Goal: Transaction & Acquisition: Purchase product/service

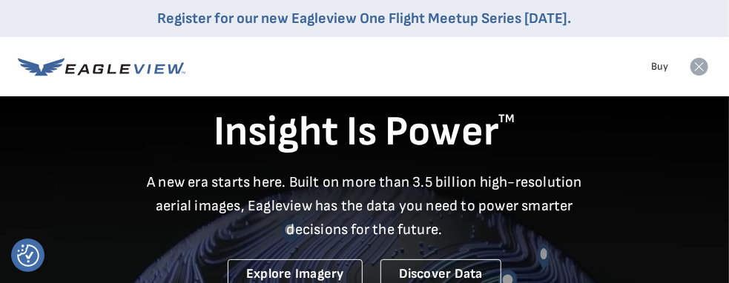
click at [698, 67] on rect at bounding box center [700, 67] width 24 height 24
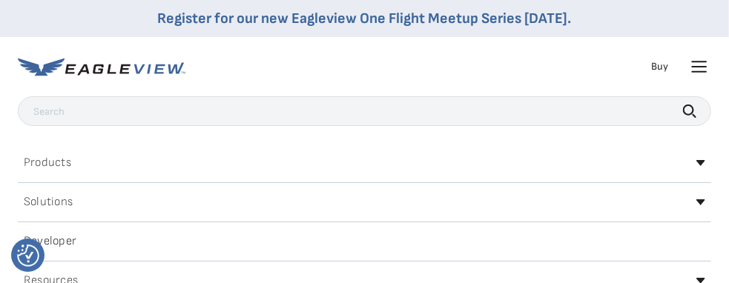
click at [696, 69] on icon at bounding box center [700, 67] width 24 height 24
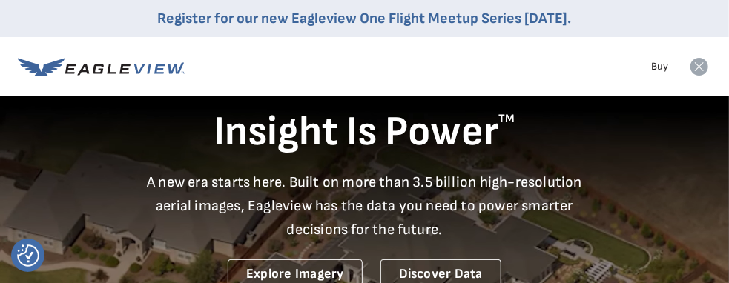
click at [696, 70] on rect at bounding box center [700, 67] width 24 height 24
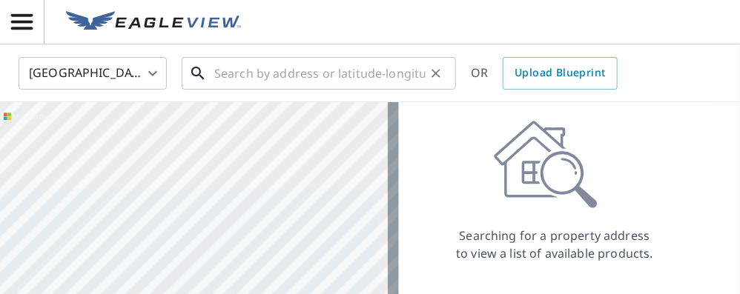
click at [329, 73] on input "text" at bounding box center [319, 74] width 211 height 42
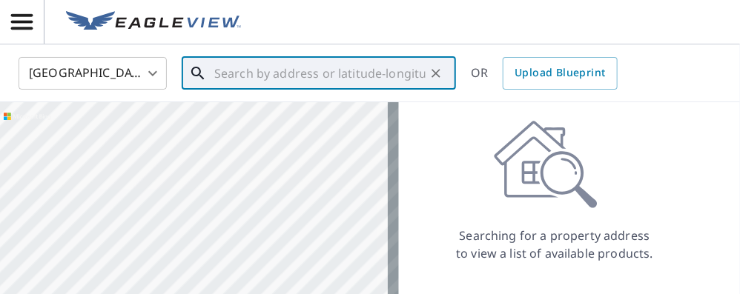
paste input "2223 East 58th St"
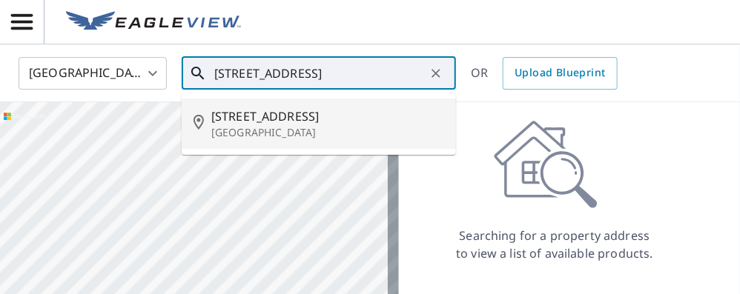
click at [294, 118] on span "2223 E 58th St" at bounding box center [327, 117] width 233 height 18
type input "2223 E 58th St Minneapolis, MN 55417"
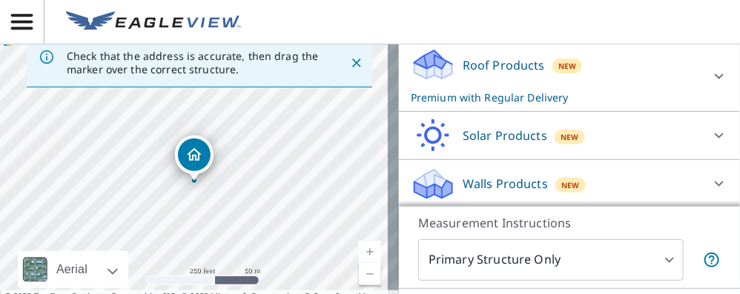
scroll to position [148, 0]
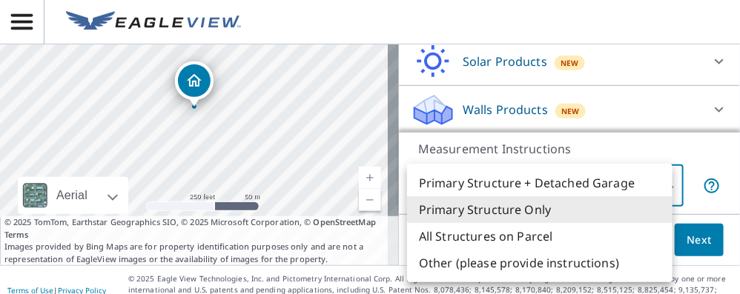
click at [653, 189] on body "LO LO United States US ​ 2223 E 58th St Minneapolis, MN 55417 ​ OR Upload Bluep…" at bounding box center [370, 147] width 740 height 294
click at [524, 205] on li "Primary Structure Only" at bounding box center [540, 210] width 266 height 27
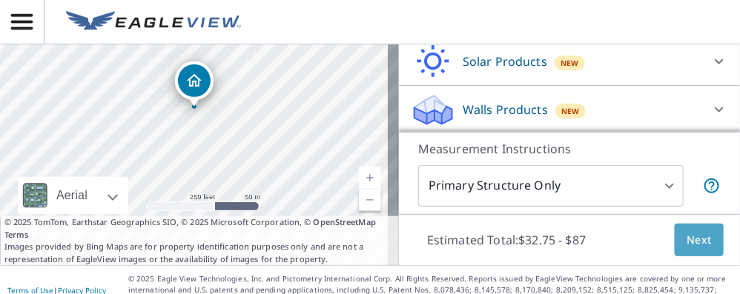
click at [687, 241] on span "Next" at bounding box center [699, 240] width 25 height 19
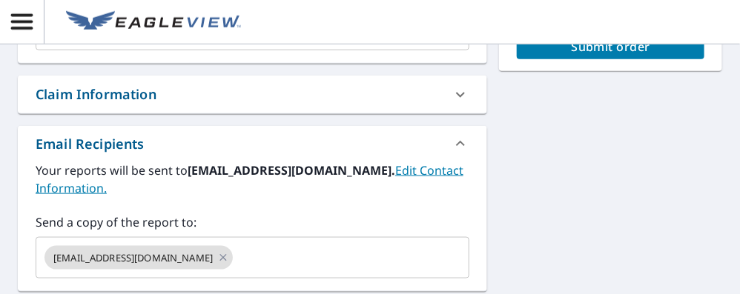
scroll to position [527, 0]
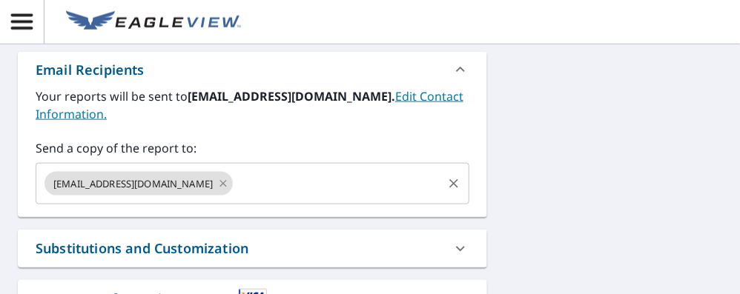
click at [220, 184] on icon at bounding box center [223, 183] width 7 height 7
checkbox input "true"
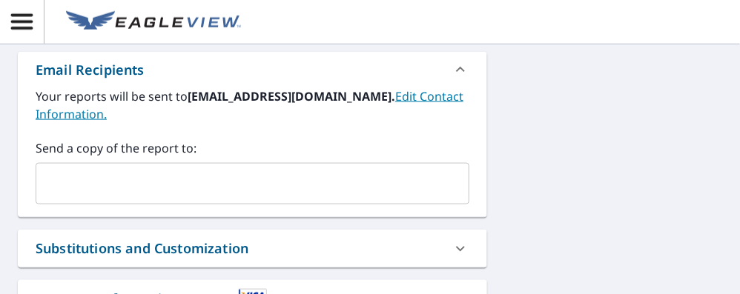
click at [192, 188] on input "text" at bounding box center [241, 184] width 398 height 28
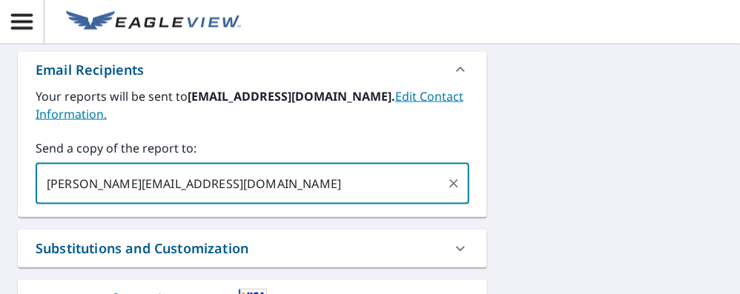
type input "chad@pillerconstructionmn.com"
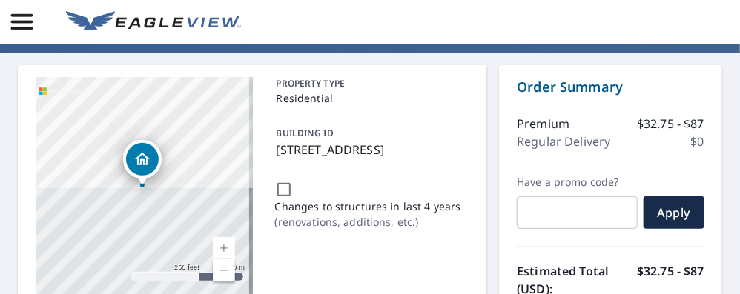
scroll to position [297, 0]
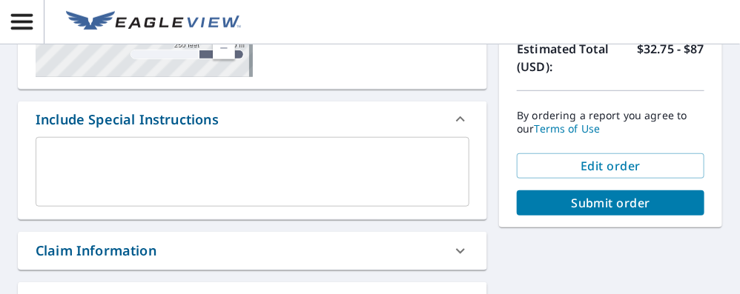
click at [558, 203] on span "Submit order" at bounding box center [611, 203] width 164 height 16
checkbox input "true"
